Goal: Task Accomplishment & Management: Use online tool/utility

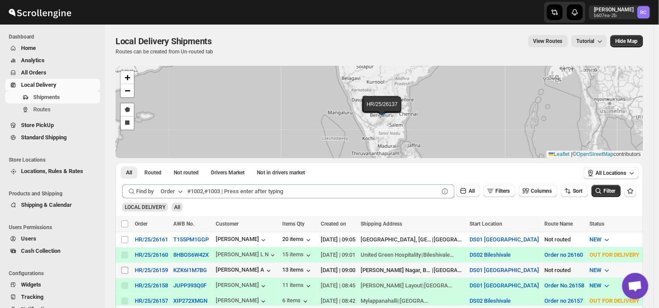
click at [123, 271] on input "Select shipment" at bounding box center [124, 270] width 7 height 7
checkbox input "true"
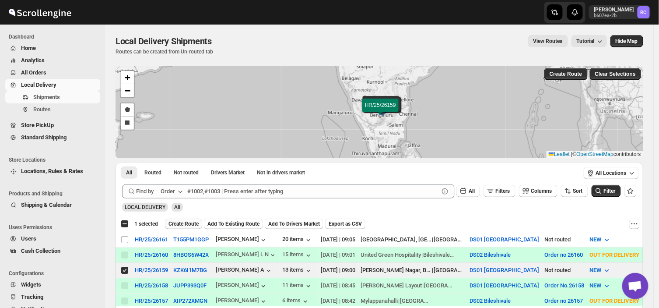
click at [187, 220] on span "Create Route" at bounding box center [184, 223] width 30 height 7
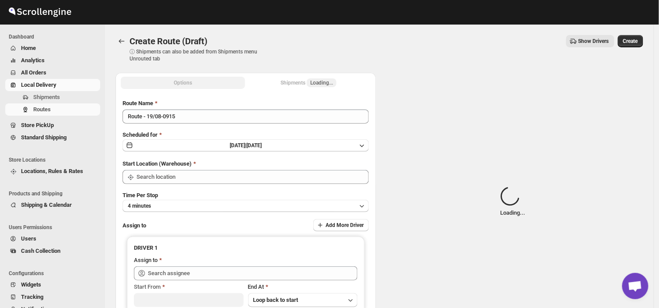
type input "DS01 [GEOGRAPHIC_DATA]"
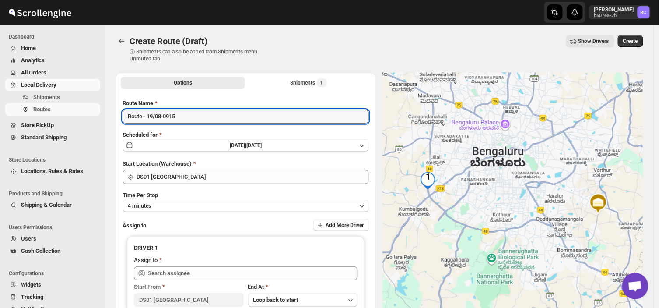
click at [182, 116] on input "Route - 19/08-0915" at bounding box center [246, 116] width 246 height 14
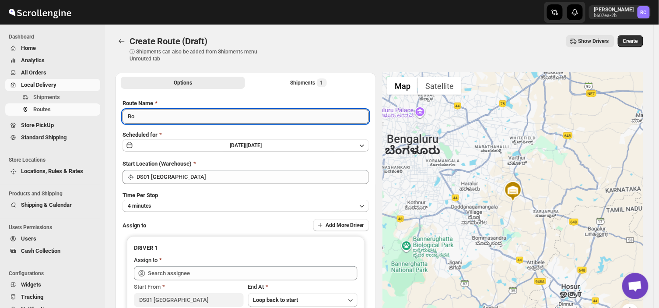
type input "R"
type input "Order no 26159"
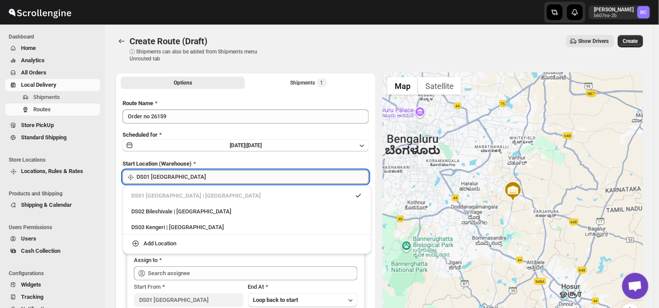
click at [194, 174] on input "DS01 [GEOGRAPHIC_DATA]" at bounding box center [253, 177] width 232 height 14
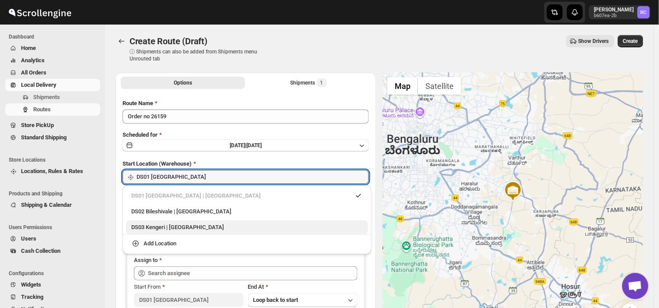
click at [156, 226] on div "DS03 Kengeri | [GEOGRAPHIC_DATA]" at bounding box center [247, 227] width 232 height 9
type input "DS03 Kengeri"
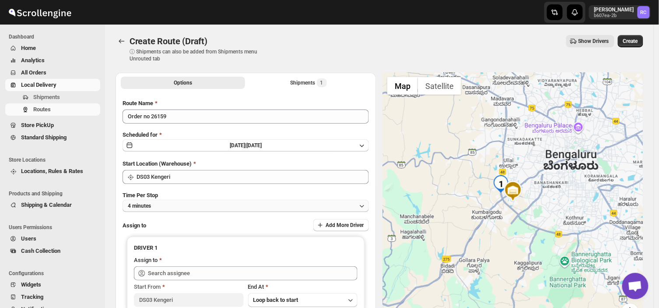
click at [160, 201] on button "4 minutes" at bounding box center [246, 206] width 246 height 12
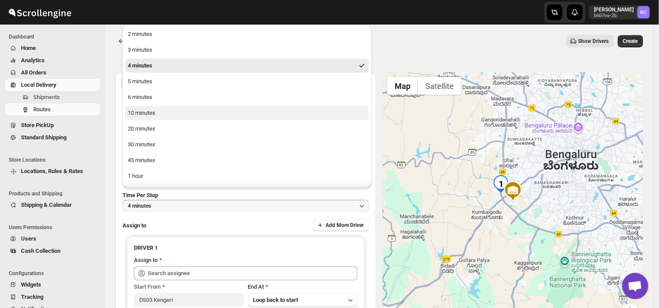
click at [141, 109] on div "10 minutes" at bounding box center [142, 113] width 28 height 9
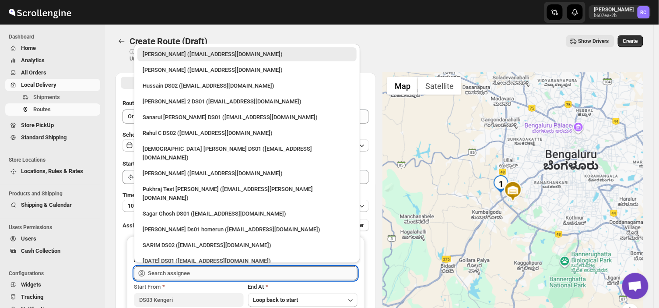
click at [195, 271] on input "text" at bounding box center [253, 273] width 210 height 14
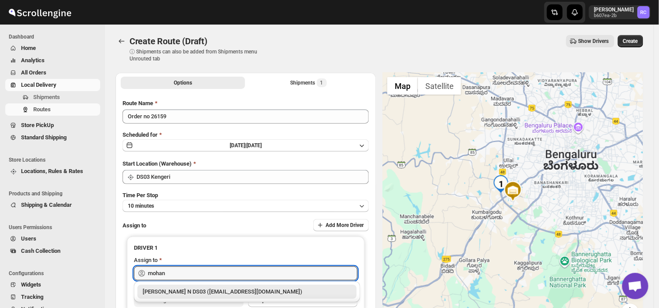
click at [215, 292] on div "[PERSON_NAME] N DS03 ([EMAIL_ADDRESS][DOMAIN_NAME])" at bounding box center [247, 291] width 209 height 9
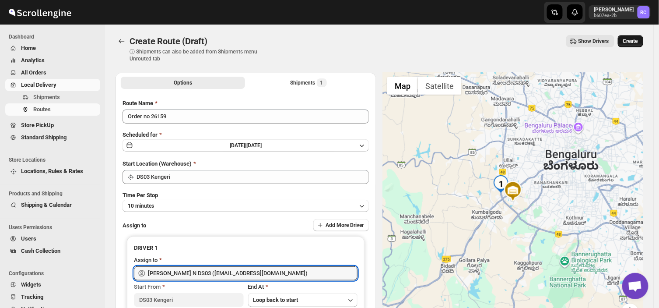
type input "[PERSON_NAME] N DS03 ([EMAIL_ADDRESS][DOMAIN_NAME])"
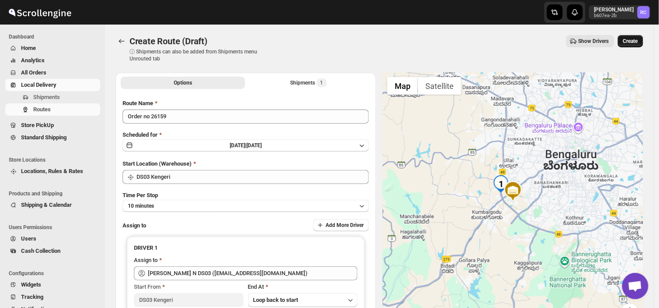
click at [638, 41] on span "Create" at bounding box center [630, 41] width 15 height 7
